Goal: Task Accomplishment & Management: Use online tool/utility

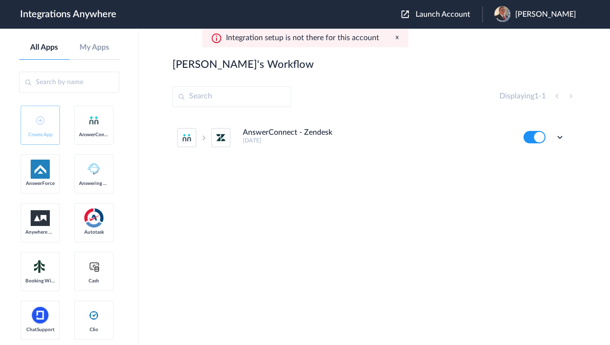
click at [447, 17] on span "Launch Account" at bounding box center [442, 15] width 55 height 8
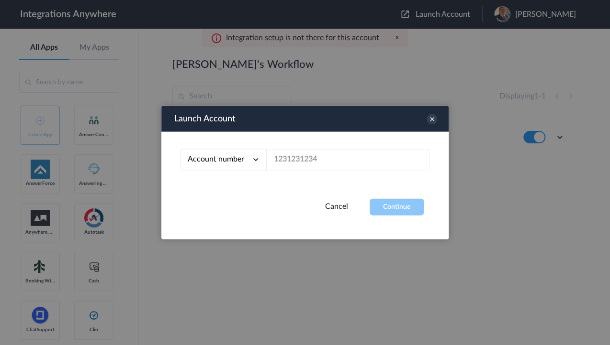
drag, startPoint x: 324, startPoint y: 147, endPoint x: 312, endPoint y: 156, distance: 15.0
click at [321, 151] on div "Account number Account number Email address" at bounding box center [304, 165] width 287 height 67
click at [313, 156] on input "text" at bounding box center [347, 160] width 163 height 22
paste input "9713468235"
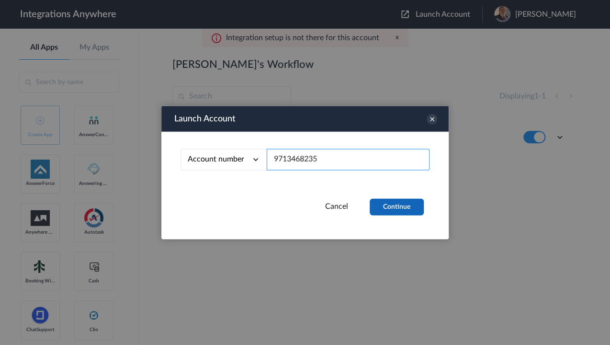
type input "9713468235"
click at [390, 205] on button "Continue" at bounding box center [396, 207] width 54 height 17
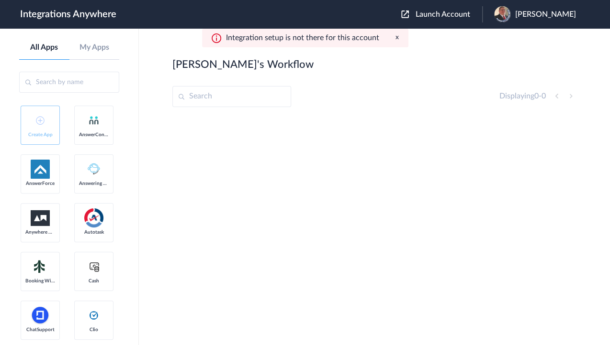
click at [510, 15] on img at bounding box center [502, 14] width 16 height 16
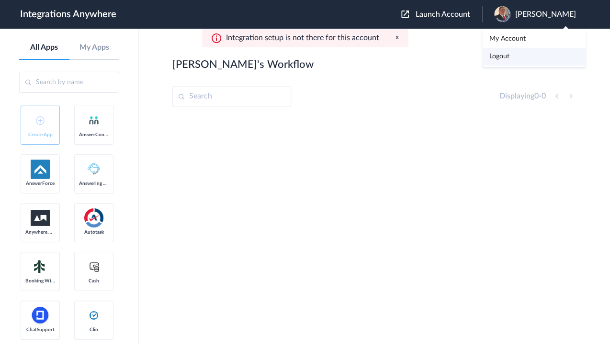
click at [508, 58] on link "Logout" at bounding box center [499, 56] width 20 height 7
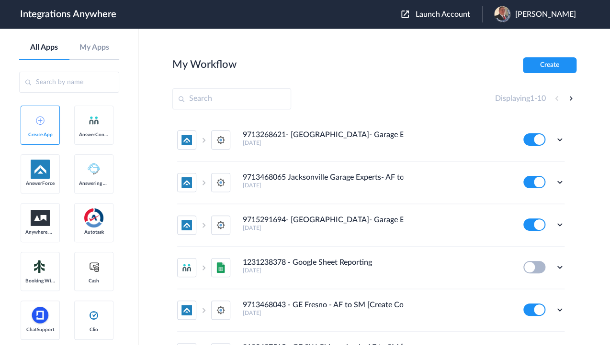
click at [431, 13] on span "Launch Account" at bounding box center [442, 15] width 55 height 8
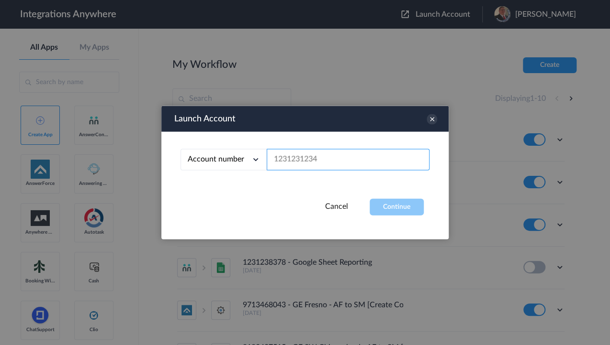
click at [325, 157] on input "text" at bounding box center [347, 160] width 163 height 22
paste input "9713468235"
type input "9713468235"
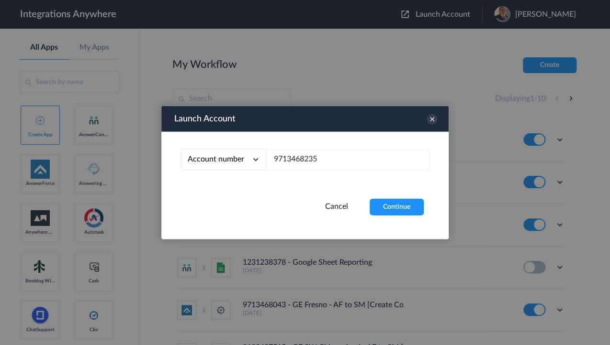
click at [410, 217] on div "Launch Account Account number Account number Email address 9713468235 Cancel Co…" at bounding box center [304, 172] width 287 height 133
click at [399, 205] on button "Continue" at bounding box center [396, 207] width 54 height 17
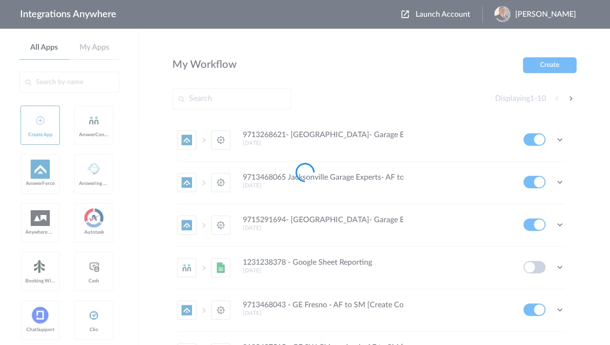
click at [375, 71] on div at bounding box center [305, 172] width 610 height 345
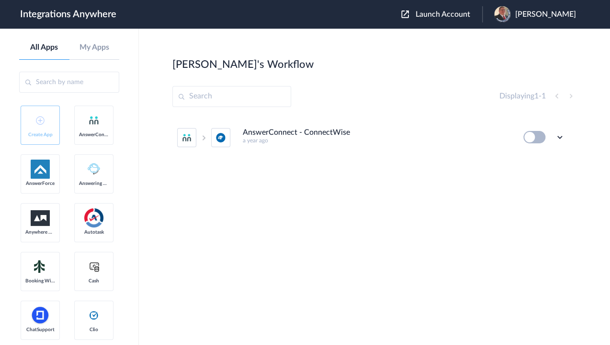
click at [341, 44] on main "Jason's Workflow Create Displaying 1 - 1 AnswerConnect - ConnectWise a year ago…" at bounding box center [374, 187] width 471 height 317
click at [557, 137] on icon at bounding box center [559, 138] width 10 height 10
click at [531, 155] on li "Edit" at bounding box center [533, 160] width 62 height 18
click at [356, 73] on section "Jason's Workflow Create Displaying 1 - 1 AnswerConnect - ConnectWise a year ago…" at bounding box center [374, 215] width 404 height 317
click at [388, 68] on div "Jason's Workflow Create" at bounding box center [374, 63] width 404 height 13
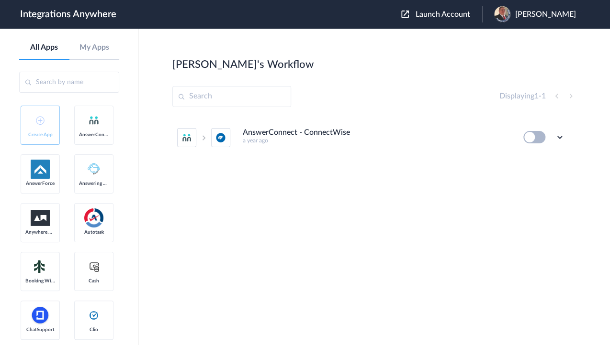
click at [302, 58] on div "Jason's Workflow Create" at bounding box center [374, 63] width 404 height 13
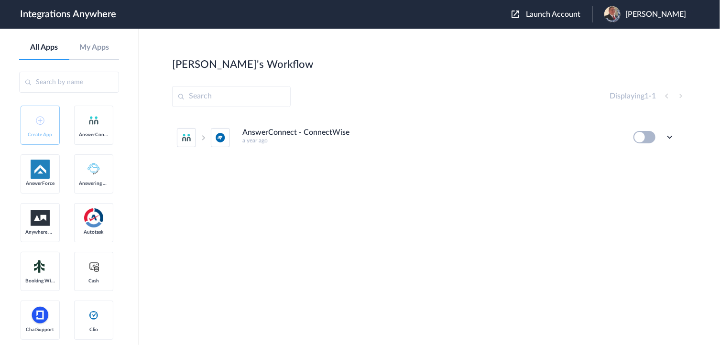
click at [384, 71] on section "Jason's Workflow Create Displaying 1 - 1 AnswerConnect - ConnectWise a year ago…" at bounding box center [429, 215] width 515 height 317
click at [278, 61] on div "Jason's Workflow Create" at bounding box center [429, 63] width 515 height 13
click at [383, 73] on section "Jason's Workflow Create Displaying 1 - 1 AnswerConnect - ConnectWise a year ago…" at bounding box center [429, 215] width 515 height 317
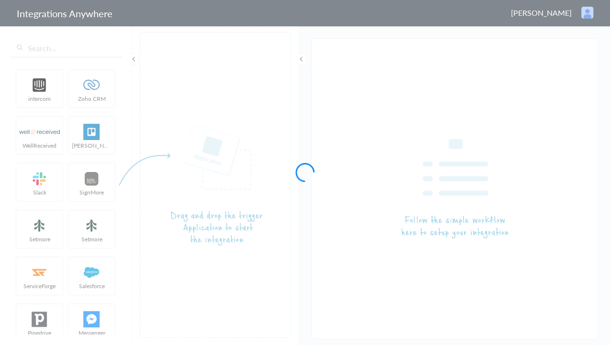
type input "AnswerConnect - ConnectWise"
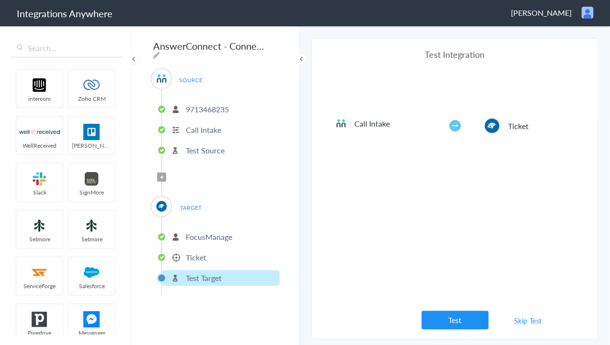
click at [206, 235] on p "FocusManage" at bounding box center [209, 237] width 46 height 11
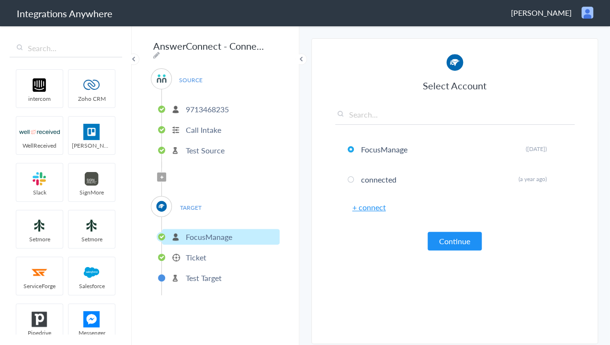
click at [184, 250] on li "Ticket" at bounding box center [221, 258] width 118 height 16
